Goal: Task Accomplishment & Management: Manage account settings

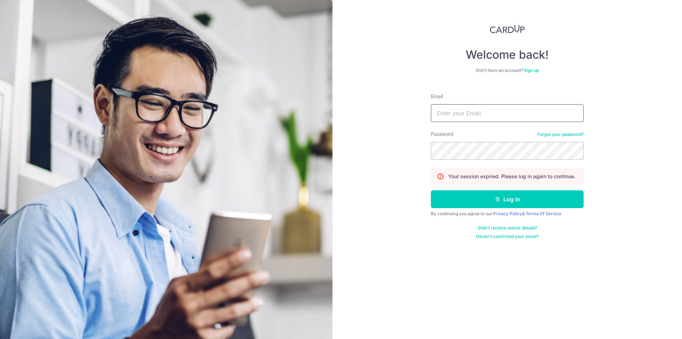
type input "[EMAIL_ADDRESS][DOMAIN_NAME]"
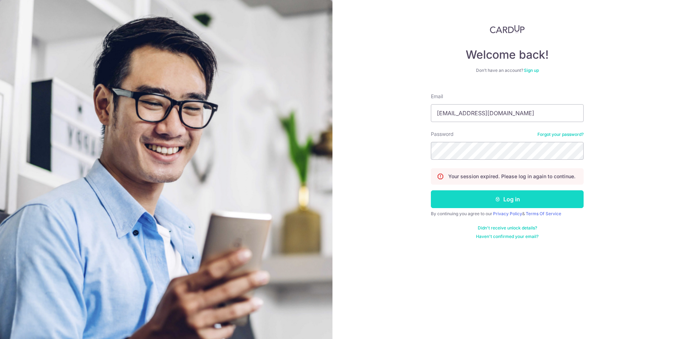
click at [490, 200] on button "Log in" at bounding box center [507, 199] width 153 height 18
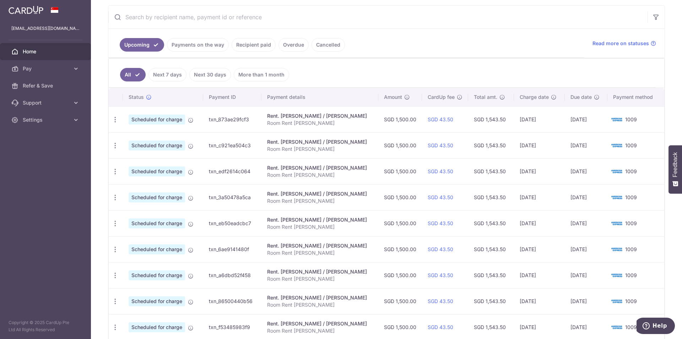
scroll to position [211, 0]
